Goal: Information Seeking & Learning: Learn about a topic

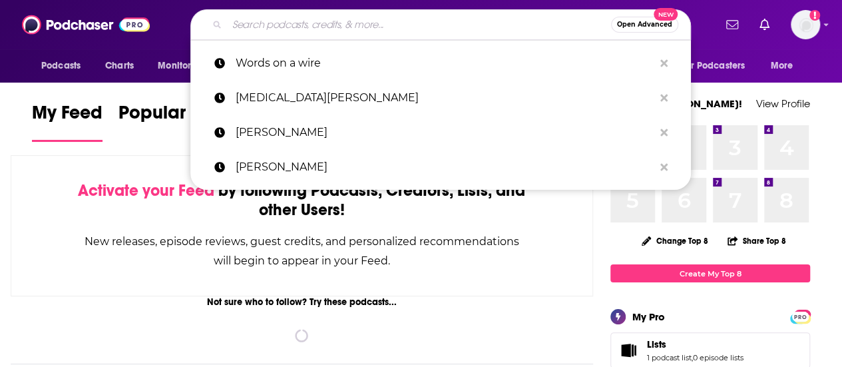
click at [374, 23] on input "Search podcasts, credits, & more..." at bounding box center [419, 24] width 384 height 21
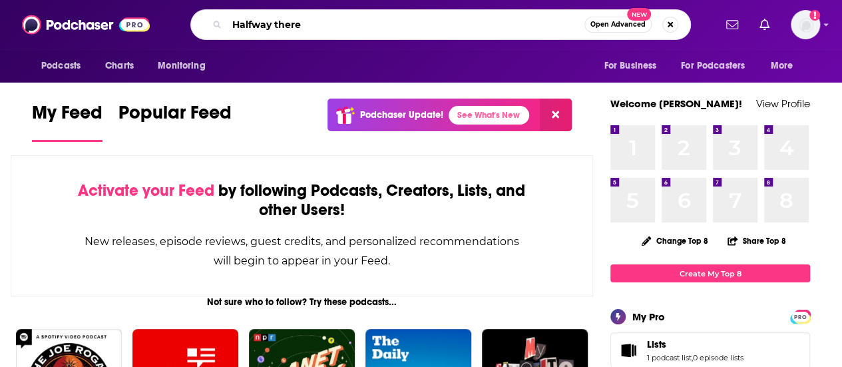
type input "Halfway there"
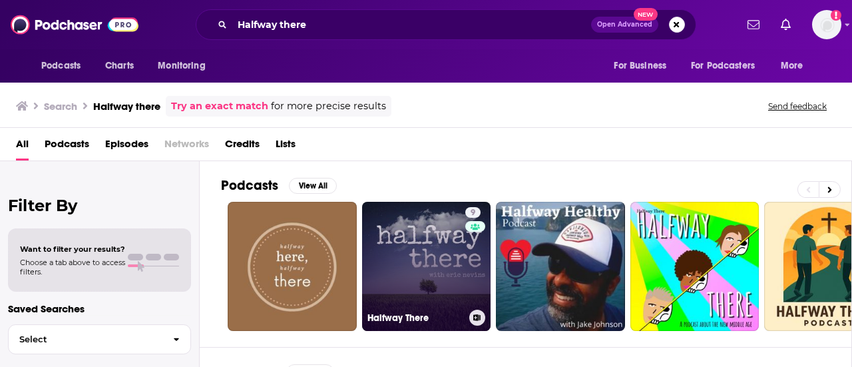
click at [435, 229] on link "9 Halfway There" at bounding box center [426, 266] width 129 height 129
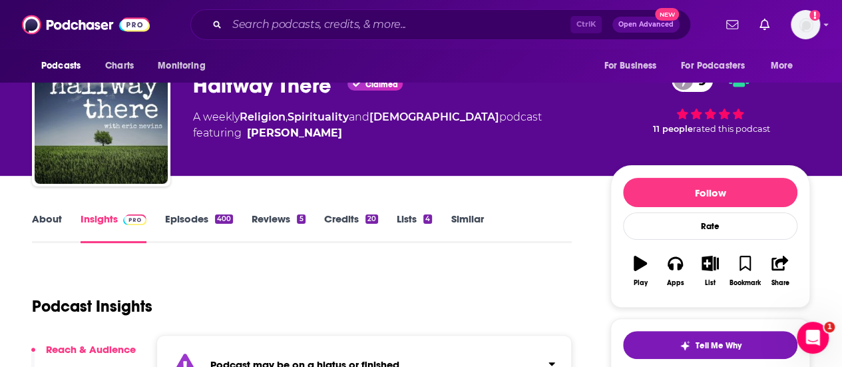
click at [265, 135] on div "[PERSON_NAME]" at bounding box center [294, 133] width 95 height 16
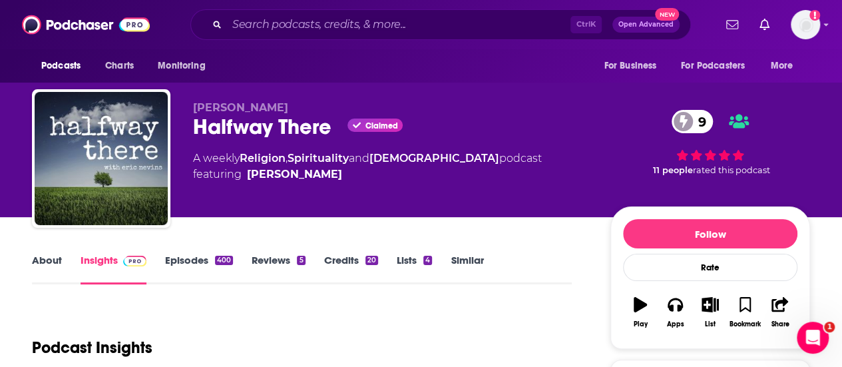
click at [230, 105] on span "[PERSON_NAME]" at bounding box center [240, 107] width 95 height 13
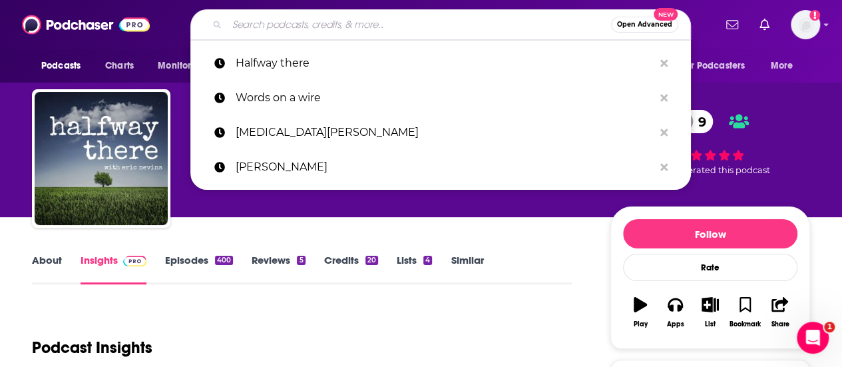
click at [349, 22] on input "Search podcasts, credits, & more..." at bounding box center [419, 24] width 384 height 21
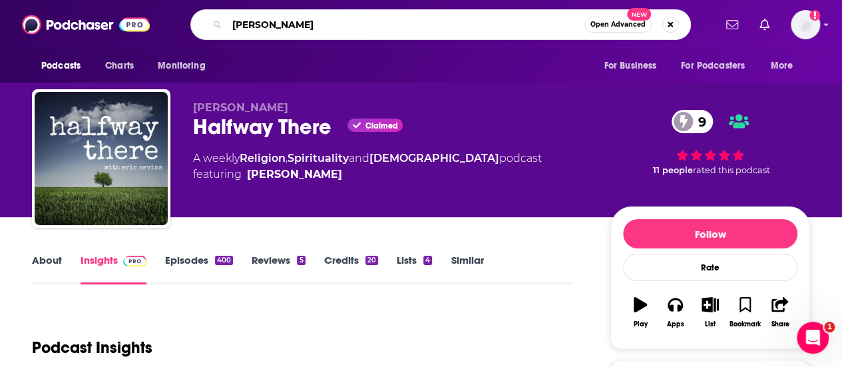
type input "[PERSON_NAME]"
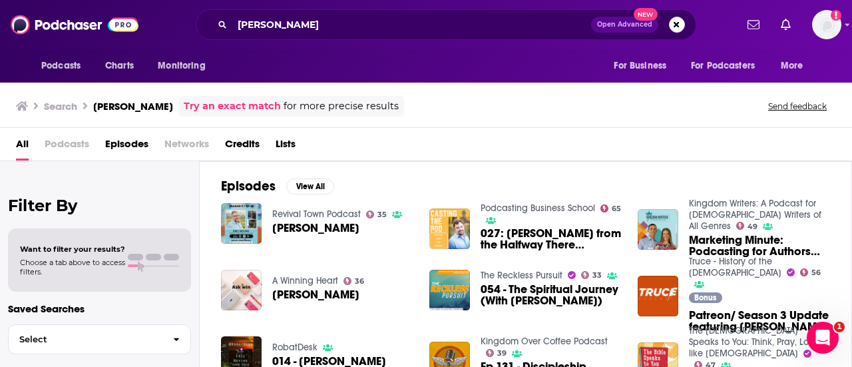
click at [300, 225] on span "[PERSON_NAME]" at bounding box center [315, 227] width 87 height 11
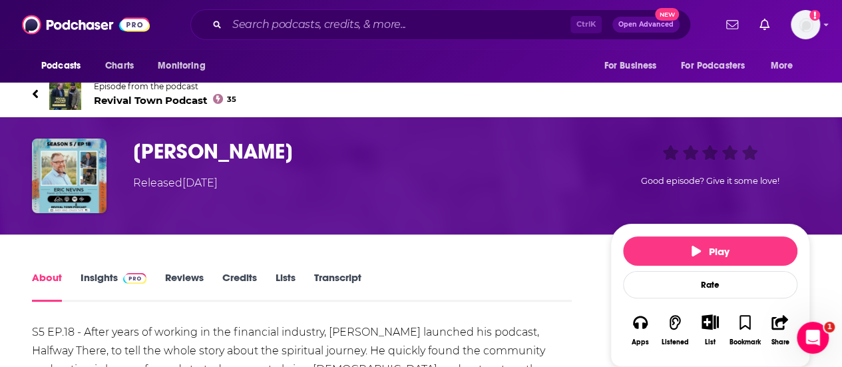
scroll to position [8, 0]
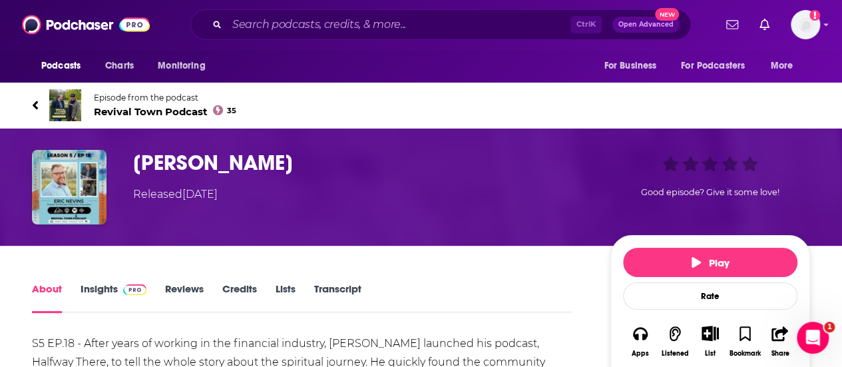
click at [145, 110] on span "Revival Town Podcast 35" at bounding box center [165, 111] width 142 height 13
